Goal: Transaction & Acquisition: Purchase product/service

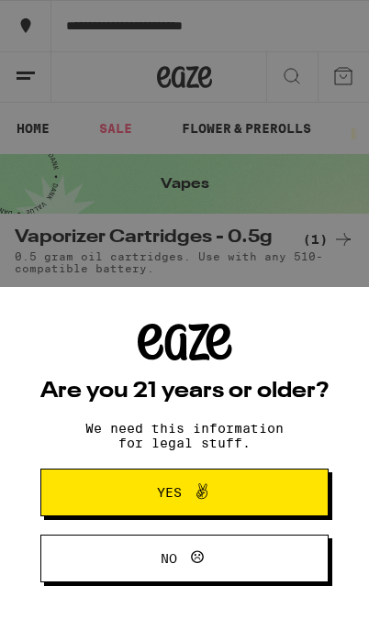
click at [124, 496] on span "Yes" at bounding box center [184, 493] width 139 height 24
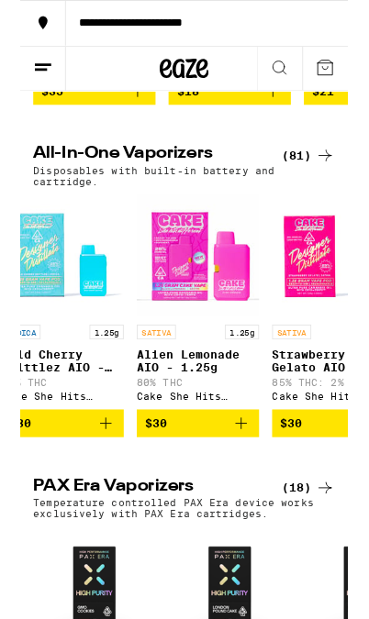
scroll to position [0, 2626]
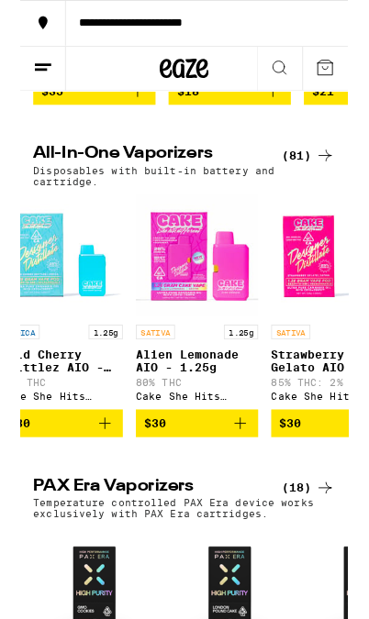
click at [310, 186] on div "(81)" at bounding box center [325, 175] width 60 height 22
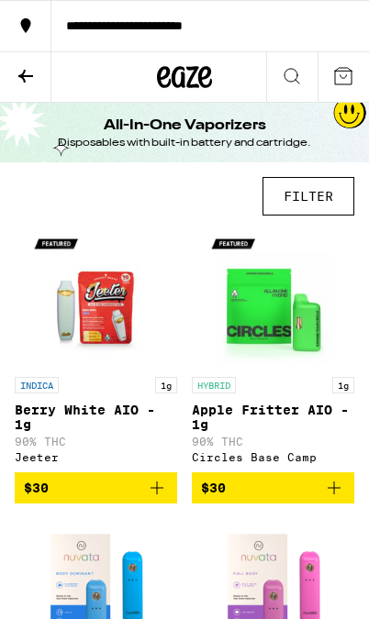
click at [109, 19] on div "**********" at bounding box center [209, 25] width 317 height 13
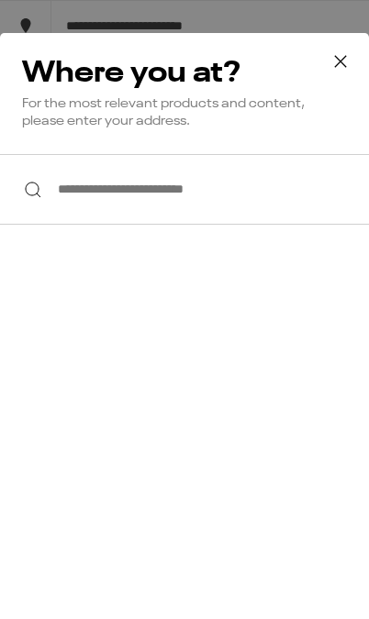
click at [45, 191] on input "**********" at bounding box center [184, 189] width 369 height 71
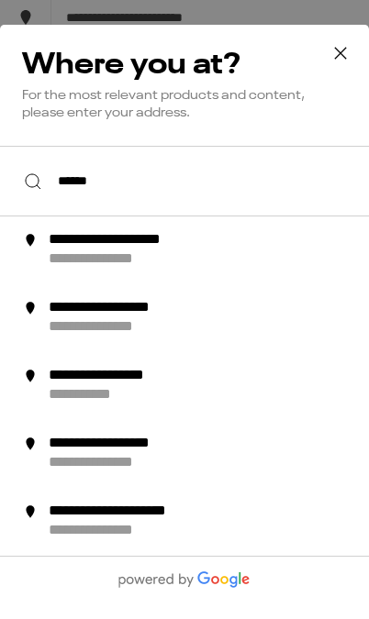
click at [84, 244] on div "**********" at bounding box center [144, 248] width 190 height 19
type input "**********"
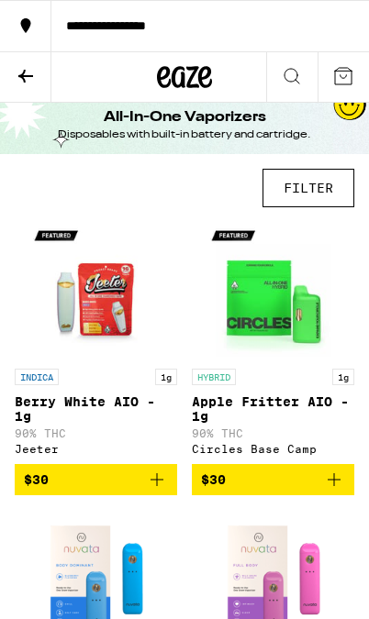
click at [350, 81] on icon at bounding box center [343, 76] width 22 height 22
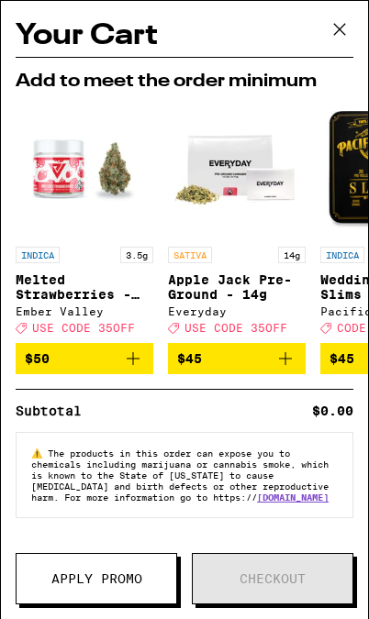
click at [343, 36] on icon at bounding box center [340, 30] width 28 height 28
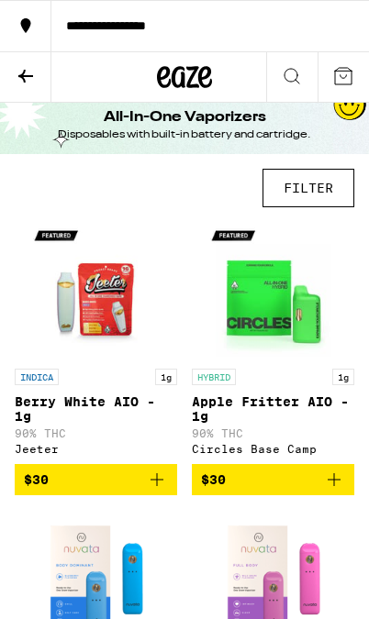
click at [35, 86] on button at bounding box center [25, 77] width 51 height 50
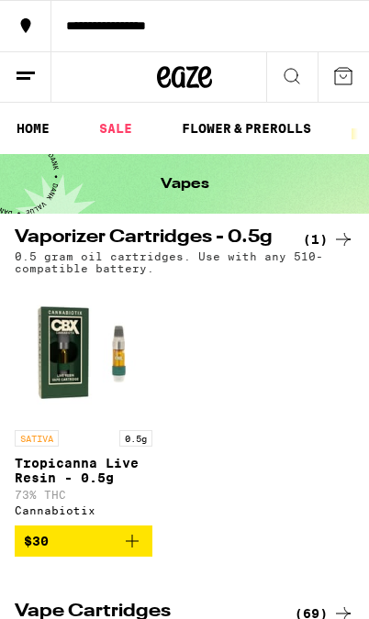
click at [25, 98] on button at bounding box center [25, 77] width 51 height 50
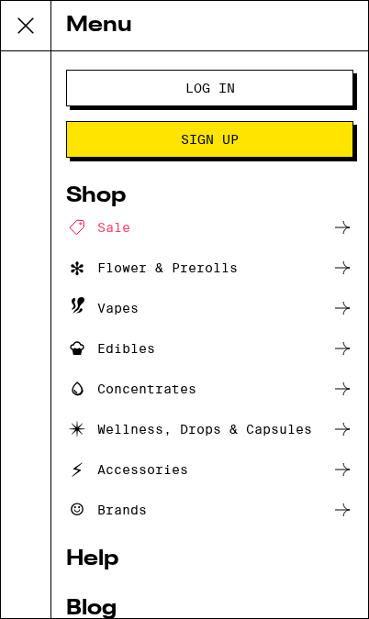
click at [111, 103] on button "Log In" at bounding box center [209, 88] width 287 height 37
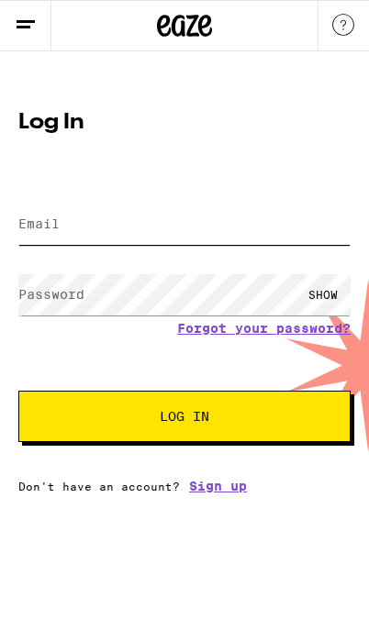
click at [61, 229] on input "Email" at bounding box center [184, 224] width 332 height 41
type input "[EMAIL_ADDRESS][DOMAIN_NAME]"
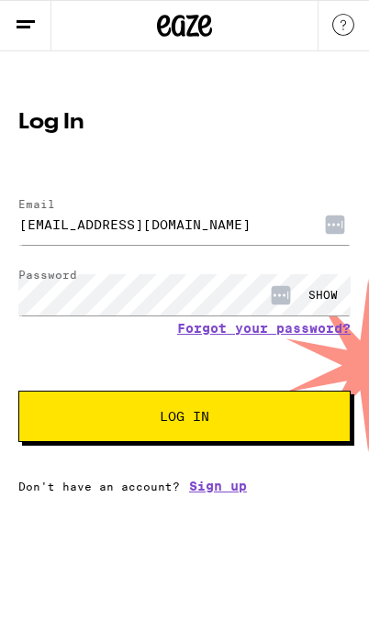
click at [97, 439] on button "Log In" at bounding box center [184, 416] width 332 height 51
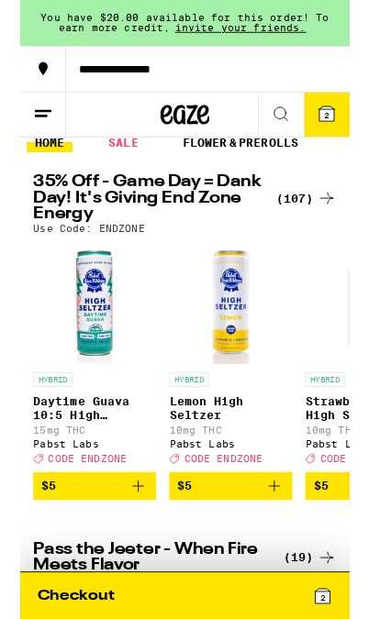
scroll to position [15, 0]
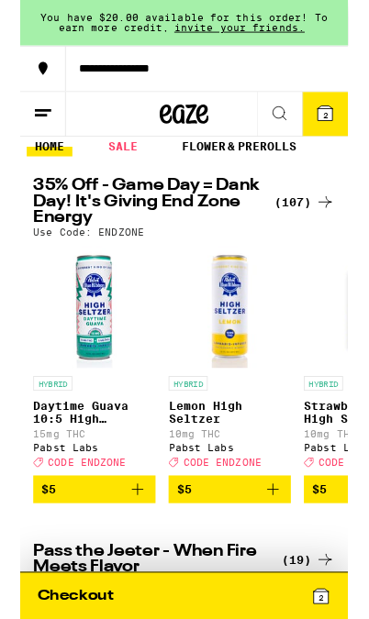
click at [310, 228] on div "(107)" at bounding box center [320, 228] width 68 height 22
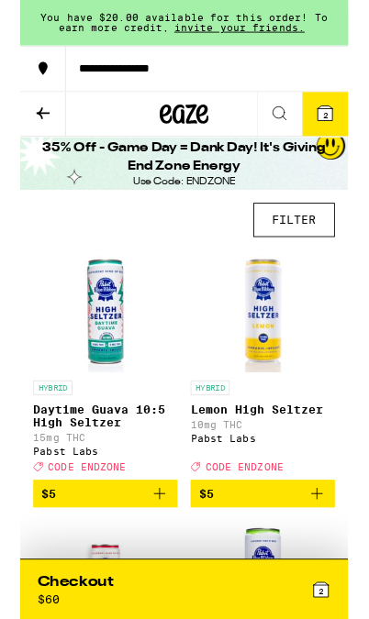
click at [295, 247] on button "FILTER" at bounding box center [308, 247] width 92 height 39
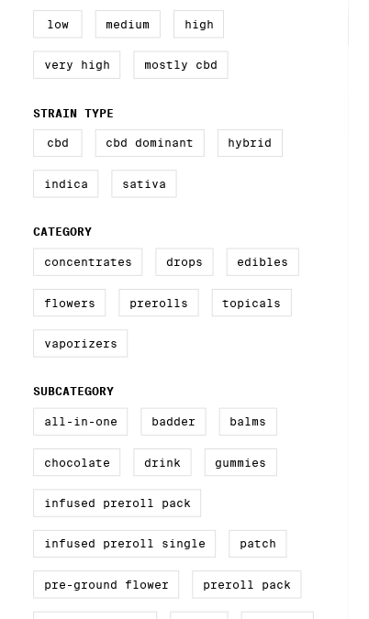
scroll to position [266, 0]
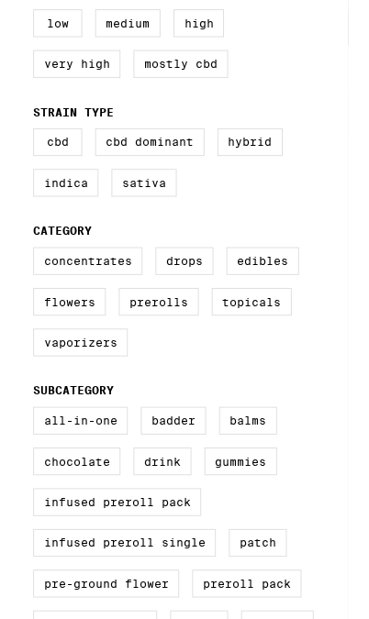
click at [67, 402] on label "Vaporizers" at bounding box center [68, 386] width 106 height 31
click at [0, 0] on input "Vaporizers" at bounding box center [0, 0] width 0 height 0
checkbox input "true"
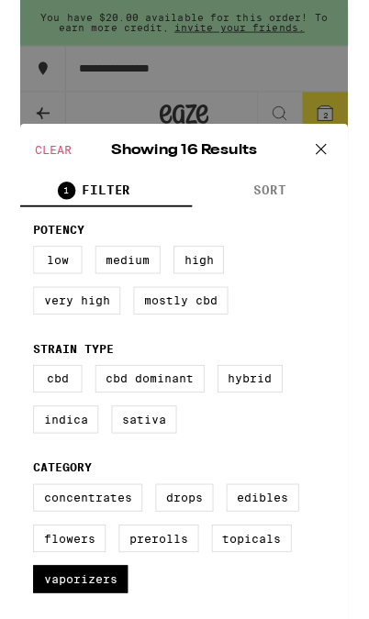
click at [334, 175] on icon at bounding box center [339, 168] width 28 height 28
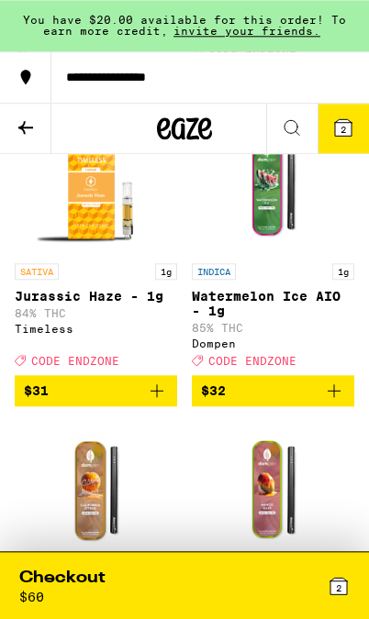
scroll to position [1355, 0]
click at [331, 402] on icon "Add to bag" at bounding box center [334, 391] width 22 height 22
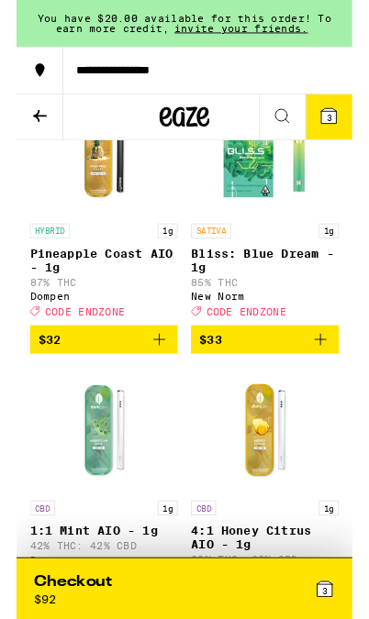
scroll to position [1984, 0]
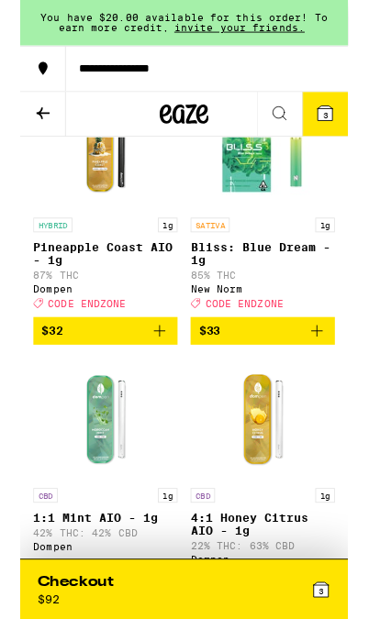
click at [154, 384] on icon "Add to bag" at bounding box center [157, 373] width 22 height 22
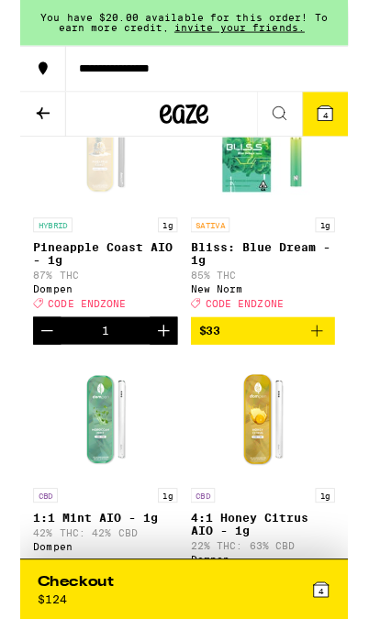
click at [338, 384] on icon "Add to bag" at bounding box center [334, 373] width 22 height 22
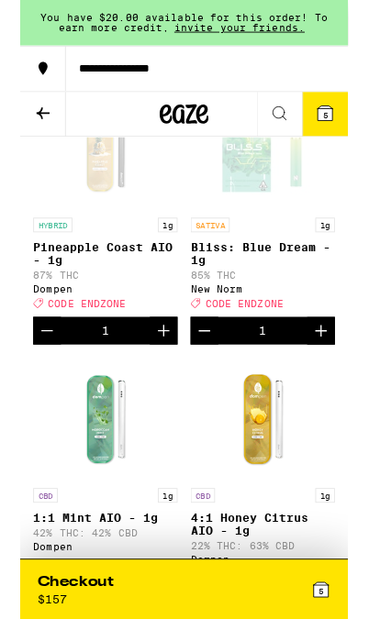
click at [349, 133] on icon at bounding box center [343, 127] width 17 height 17
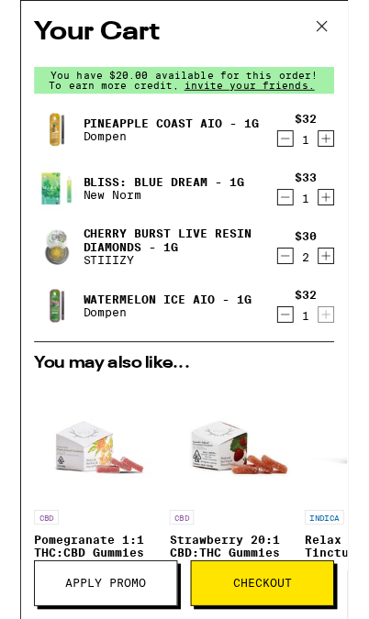
click at [304, 292] on icon "Decrement" at bounding box center [298, 288] width 17 height 22
click at [302, 295] on icon "Decrement" at bounding box center [298, 288] width 17 height 22
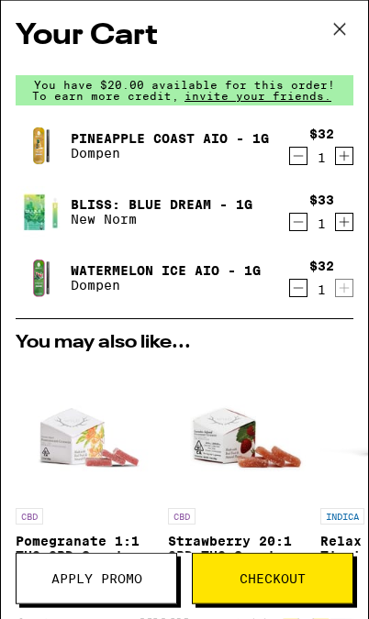
scroll to position [1908, 0]
click at [241, 585] on span "Checkout" at bounding box center [272, 579] width 66 height 13
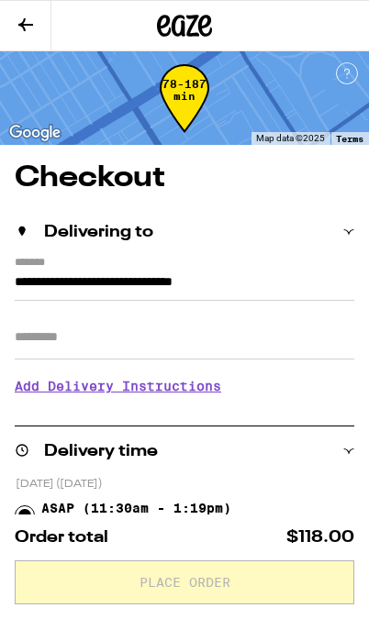
click at [39, 353] on input "Apt/Suite" at bounding box center [184, 338] width 339 height 44
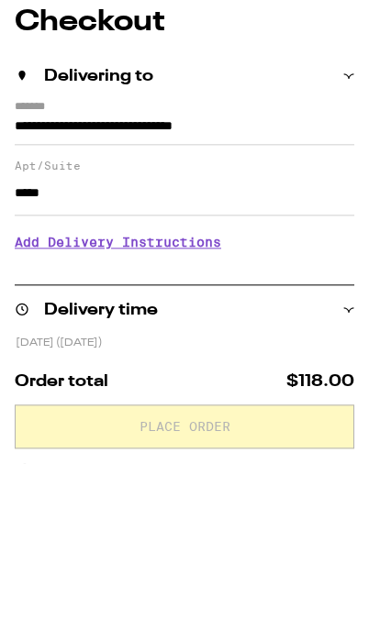
type input "*****"
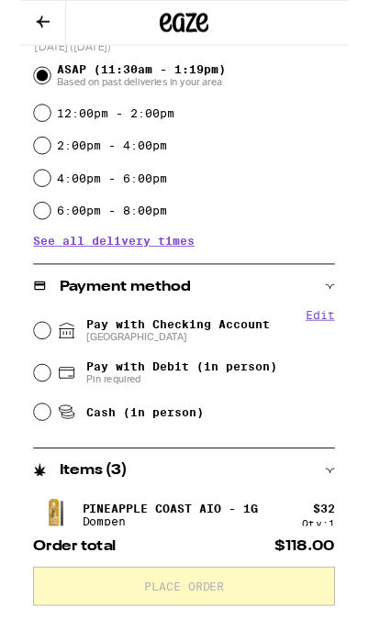
scroll to position [446, 0]
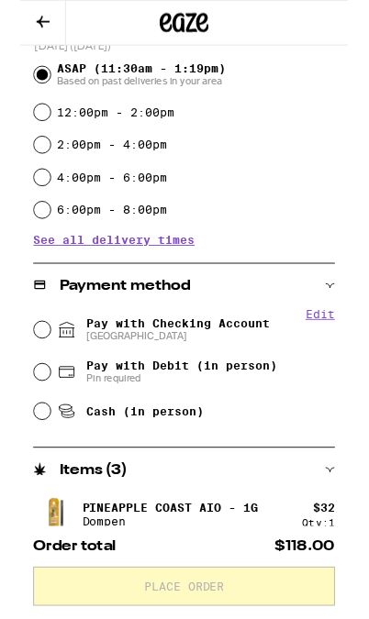
click at [25, 372] on input "Pay with Checking Account CHASE COLLEGE" at bounding box center [25, 371] width 18 height 18
radio input "true"
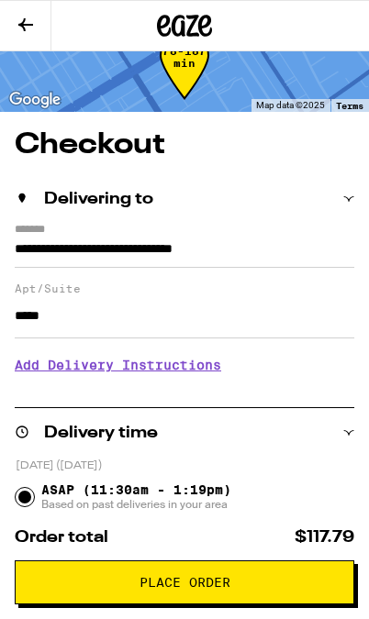
scroll to position [0, 0]
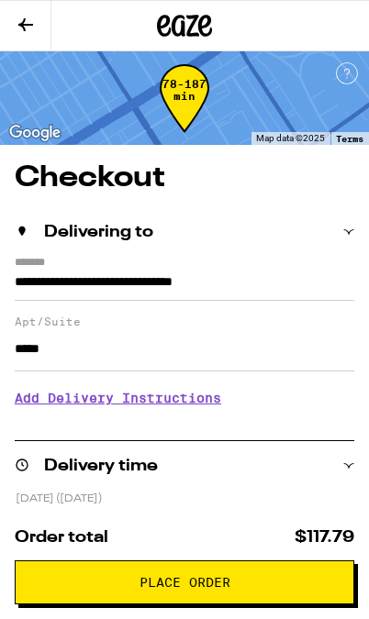
click at [341, 232] on div "Delivering to" at bounding box center [184, 232] width 339 height 17
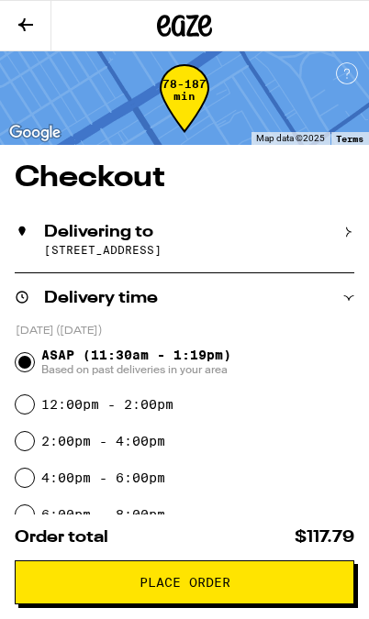
click at [51, 231] on h2 "Delivering to" at bounding box center [98, 232] width 109 height 17
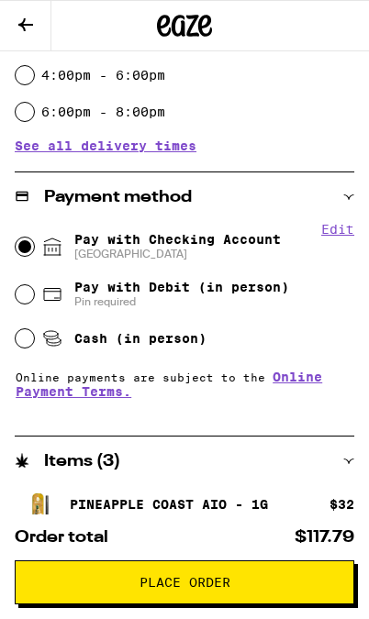
scroll to position [562, 0]
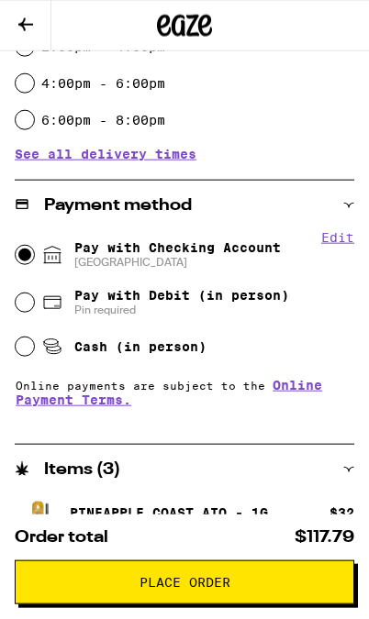
click at [28, 307] on input "Pay with Debit (in person) Pin required" at bounding box center [25, 303] width 18 height 18
radio input "true"
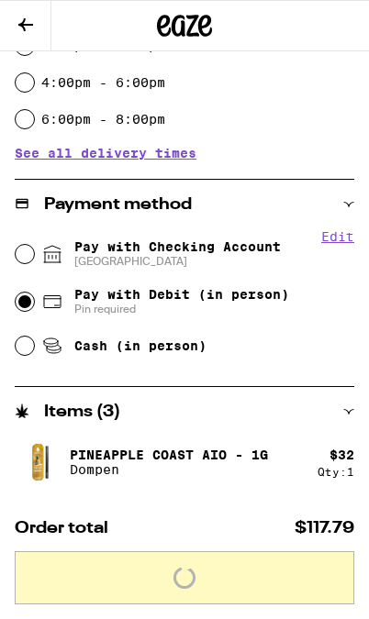
click at [29, 259] on input "Pay with Checking Account CHASE COLLEGE" at bounding box center [25, 254] width 18 height 18
radio input "true"
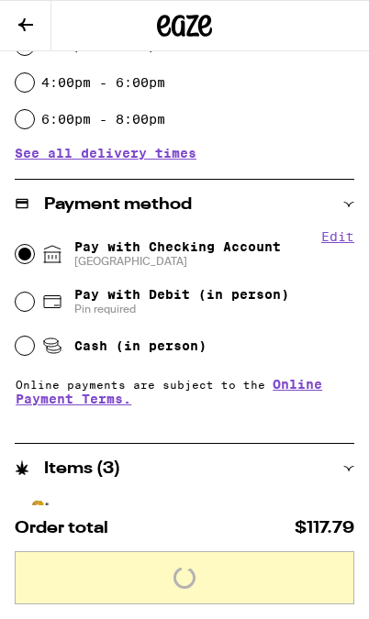
click at [329, 229] on button "Edit" at bounding box center [337, 236] width 33 height 15
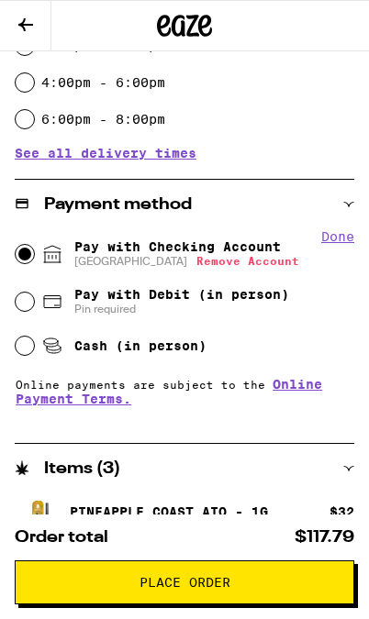
click at [335, 232] on button "Done" at bounding box center [337, 236] width 33 height 15
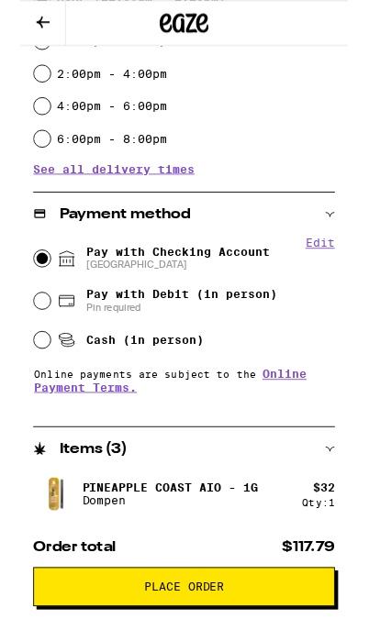
scroll to position [529, 0]
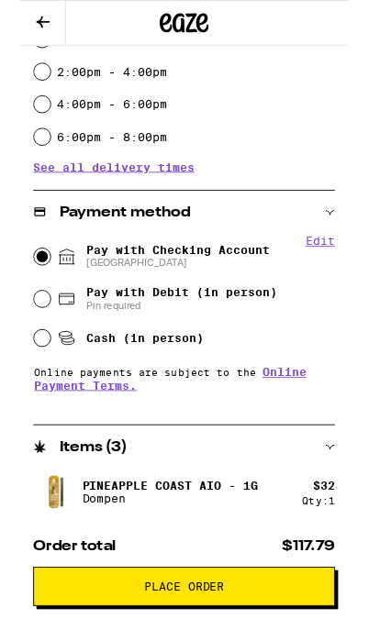
click at [31, 26] on icon at bounding box center [26, 25] width 22 height 22
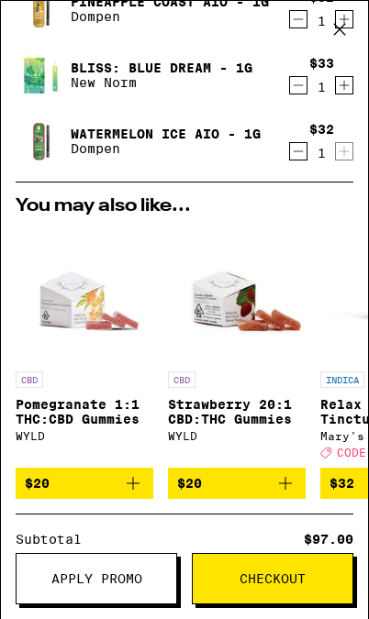
scroll to position [160, 0]
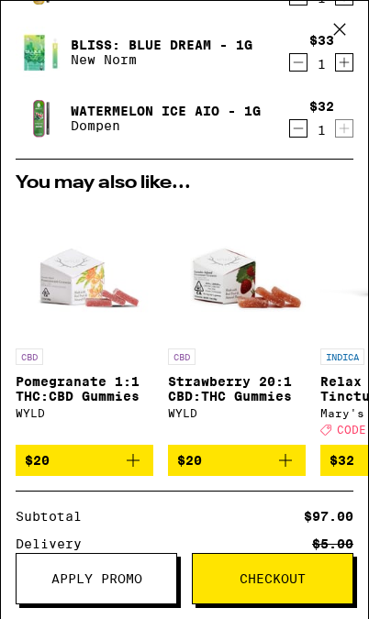
click at [122, 582] on span "Apply Promo" at bounding box center [96, 579] width 91 height 13
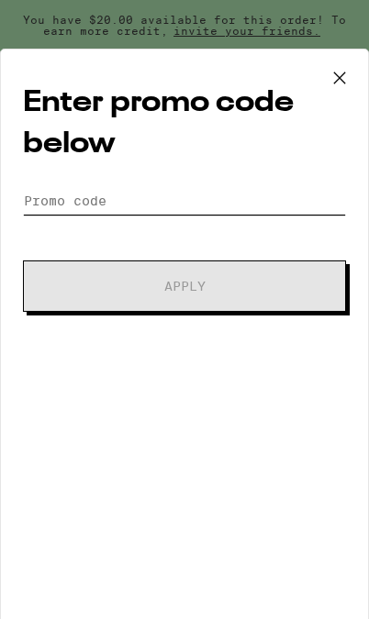
click at [204, 203] on input "Promo Code" at bounding box center [184, 201] width 323 height 28
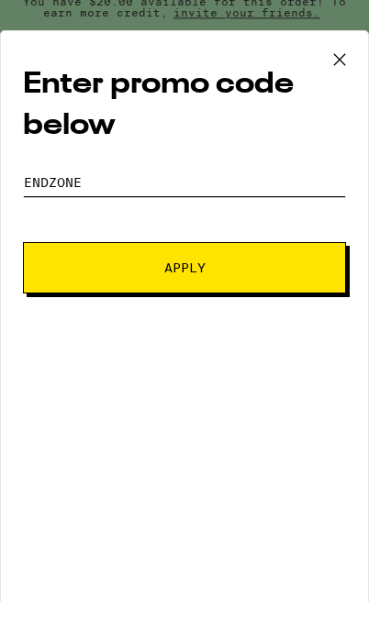
type input "ENDZONE"
click at [274, 281] on button "Apply" at bounding box center [184, 286] width 323 height 51
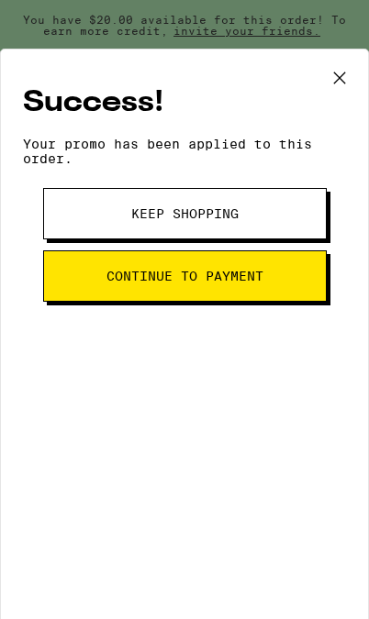
scroll to position [18, 0]
click at [236, 302] on button "Continue to payment" at bounding box center [185, 275] width 284 height 51
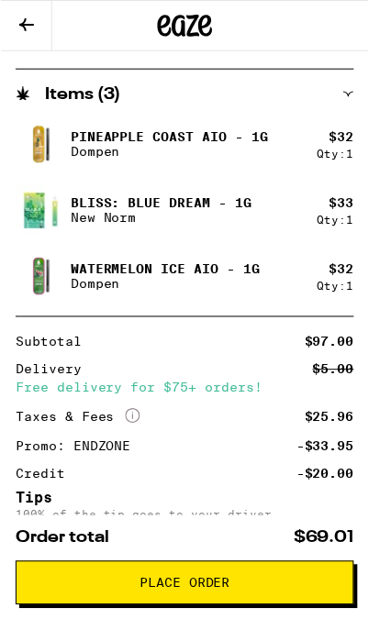
scroll to position [937, 0]
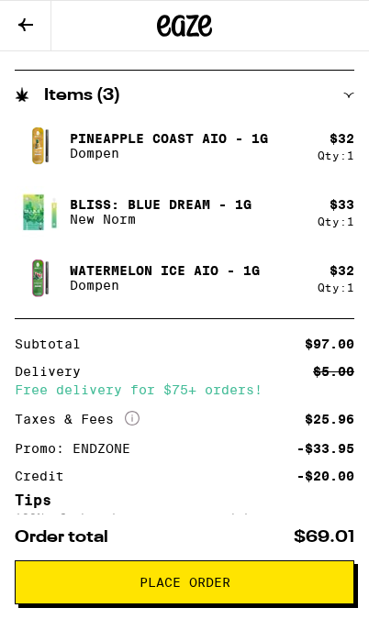
click at [30, 32] on icon at bounding box center [26, 25] width 22 height 22
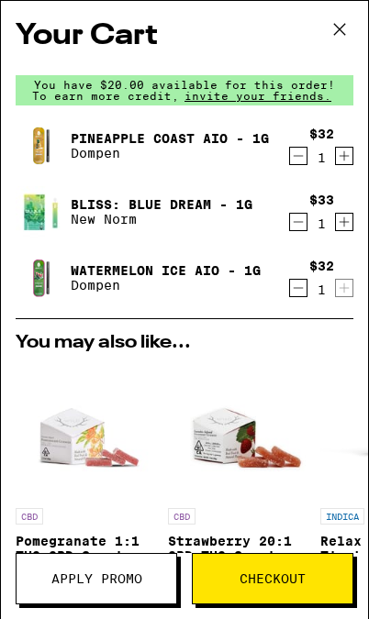
click at [341, 36] on icon at bounding box center [340, 30] width 28 height 28
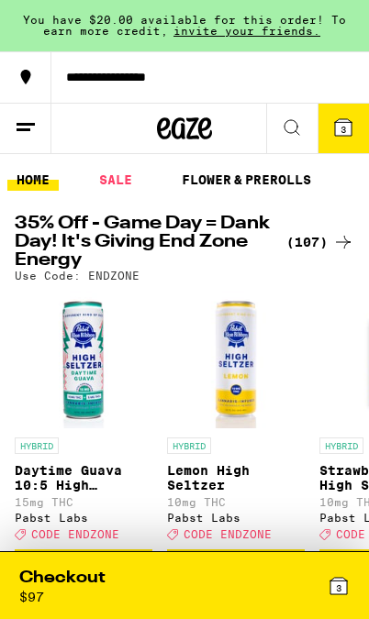
click at [317, 239] on div "(107)" at bounding box center [320, 242] width 68 height 22
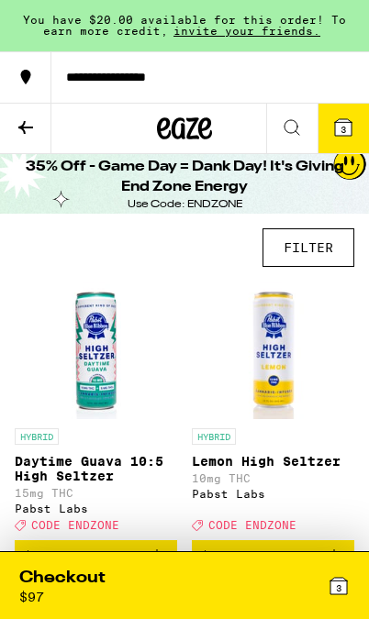
click at [292, 254] on button "FILTER" at bounding box center [308, 247] width 92 height 39
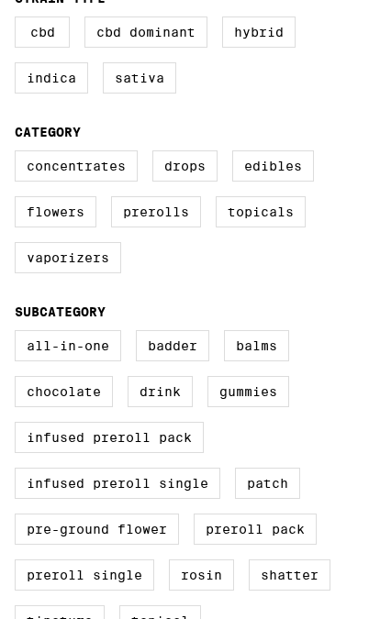
scroll to position [390, 0]
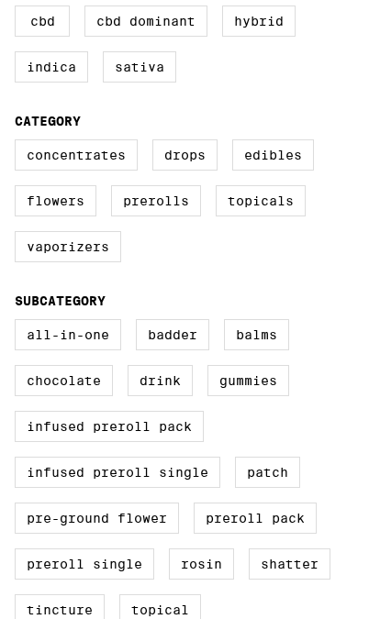
click at [41, 262] on label "Vaporizers" at bounding box center [68, 246] width 106 height 31
click at [0, 0] on input "Vaporizers" at bounding box center [0, 0] width 0 height 0
checkbox input "true"
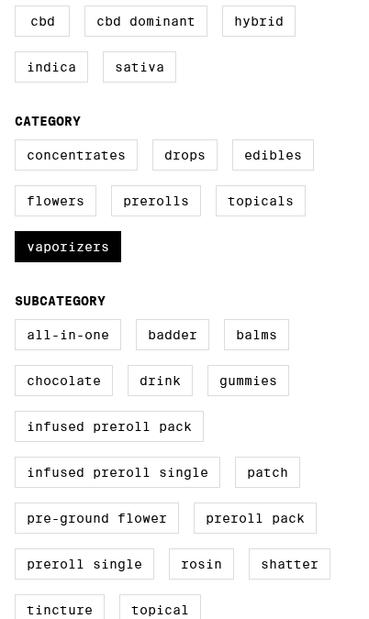
click at [64, 351] on label "All-In-One" at bounding box center [68, 334] width 106 height 31
click at [0, 0] on input "All-In-One" at bounding box center [0, 0] width 0 height 0
checkbox input "true"
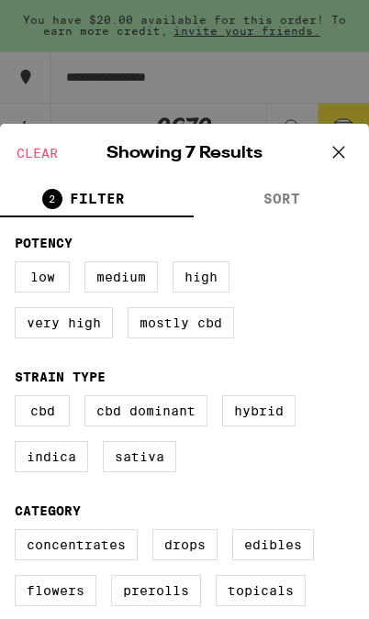
click at [339, 152] on icon at bounding box center [339, 153] width 28 height 28
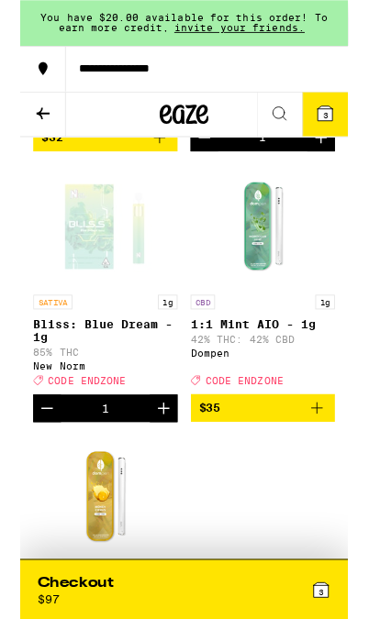
scroll to position [708, 0]
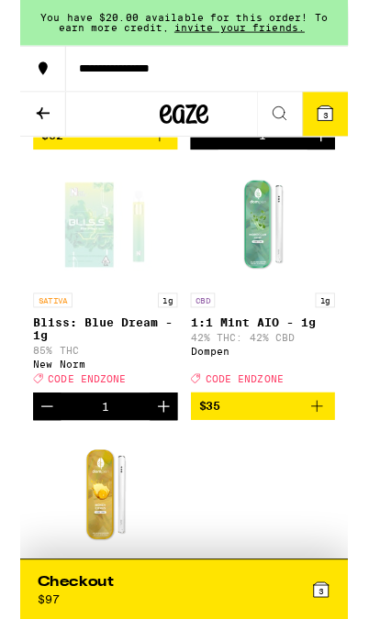
click at [31, 469] on icon "Decrement" at bounding box center [30, 458] width 22 height 22
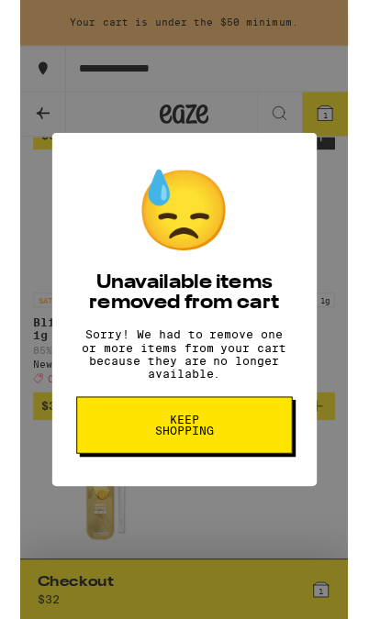
click at [115, 494] on button "Keep Shopping" at bounding box center [184, 479] width 243 height 64
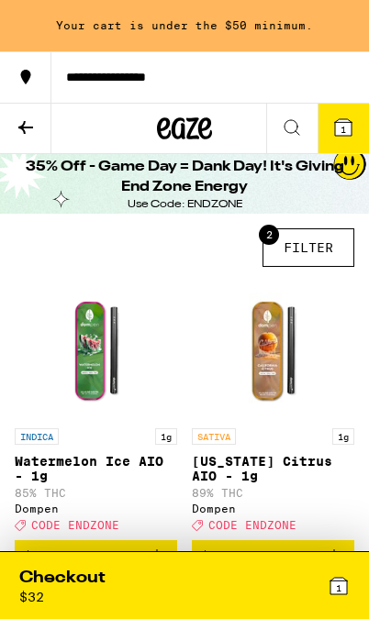
click at [339, 125] on icon at bounding box center [343, 127] width 17 height 17
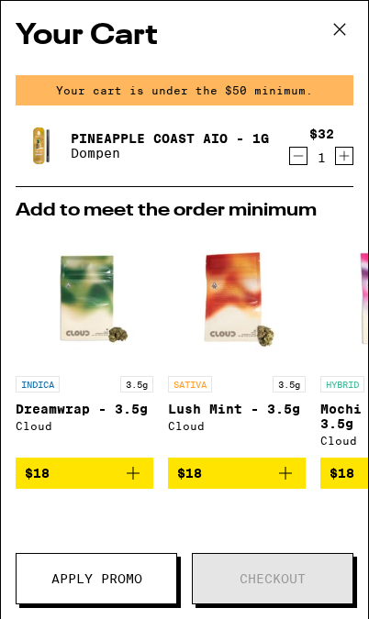
click at [339, 32] on icon at bounding box center [340, 30] width 28 height 28
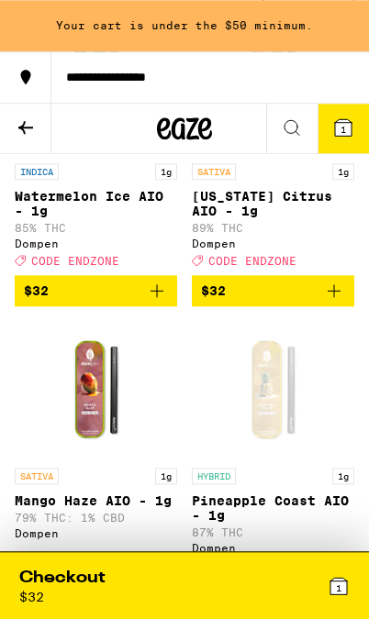
click at [144, 302] on span "$32" at bounding box center [96, 291] width 144 height 22
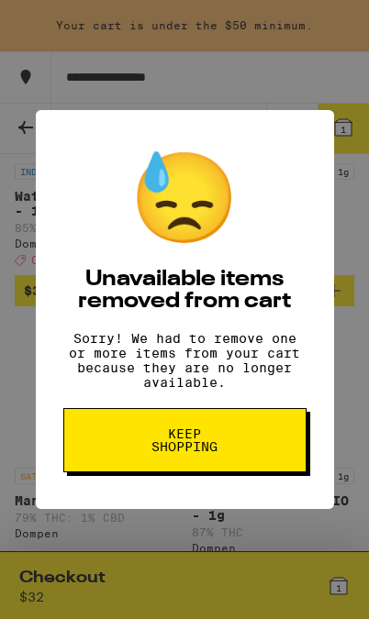
click at [133, 457] on button "Keep Shopping" at bounding box center [184, 440] width 243 height 64
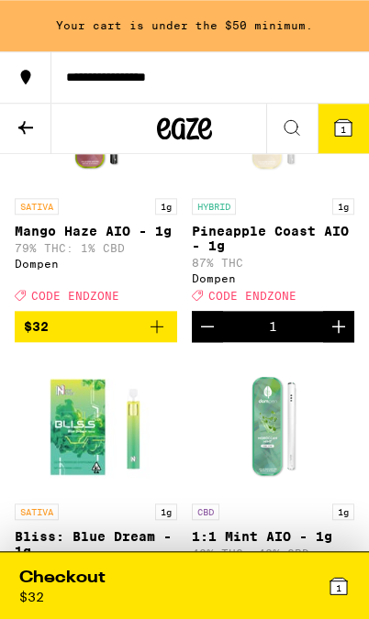
scroll to position [319, 0]
